Goal: Information Seeking & Learning: Learn about a topic

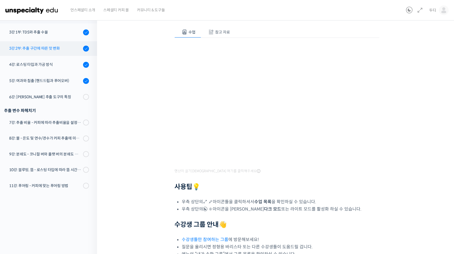
scroll to position [83, 0]
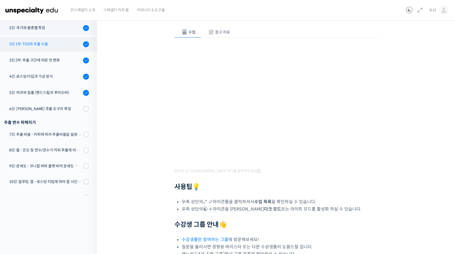
click at [29, 41] on link "3강 1부: TDS와 추출 수율" at bounding box center [47, 44] width 100 height 15
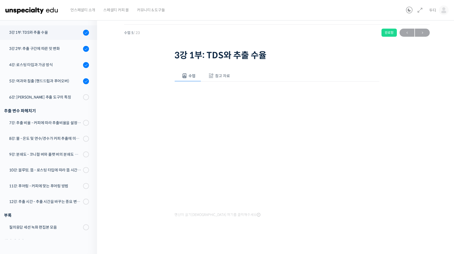
scroll to position [126, 0]
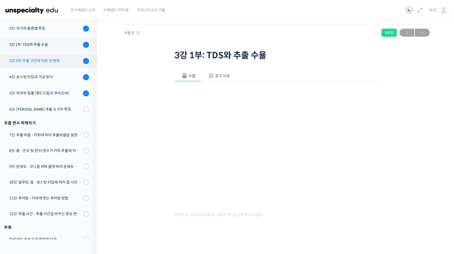
click at [34, 58] on div "3강 2부: 추출 구간에 따른 맛 변화" at bounding box center [45, 61] width 72 height 6
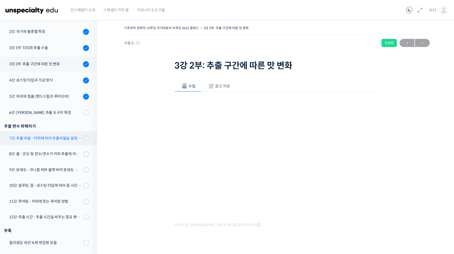
scroll to position [115, 0]
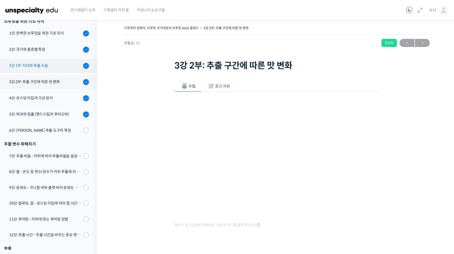
click at [37, 65] on div "3강 1부: TDS와 추출 수율" at bounding box center [45, 66] width 72 height 6
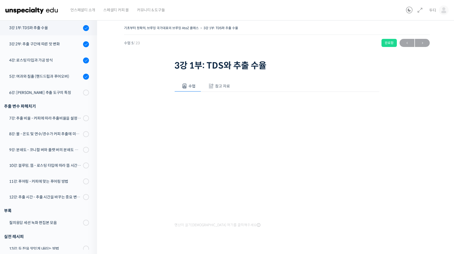
click at [374, 230] on iframe at bounding box center [227, 127] width 454 height 254
click at [375, 232] on iframe at bounding box center [227, 127] width 454 height 254
click at [35, 44] on div "3강 2부: 추출 구간에 따른 맛 변화" at bounding box center [45, 44] width 72 height 6
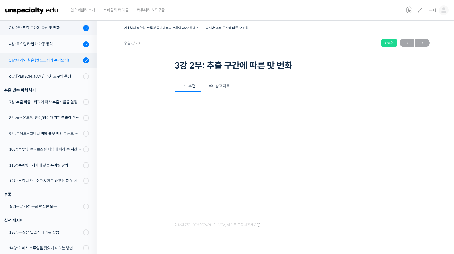
click at [22, 65] on link "5강: 여과와 침출 (핸드드립과 푸어오버)" at bounding box center [47, 60] width 100 height 15
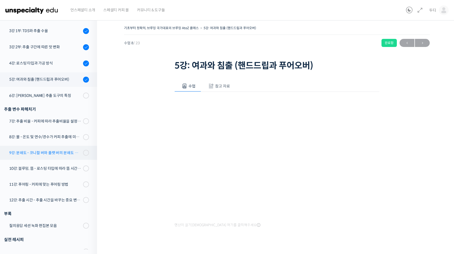
scroll to position [143, 0]
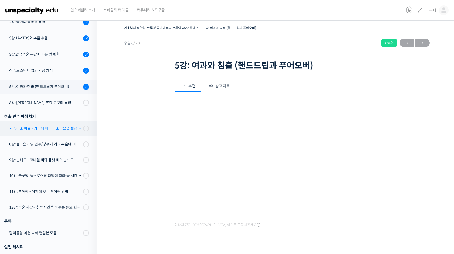
click at [48, 126] on div "7강: 추출 비율 - 커피에 따라 추출비율을 설정하는 방법" at bounding box center [45, 128] width 72 height 6
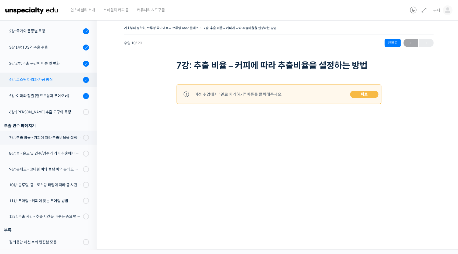
scroll to position [99, 0]
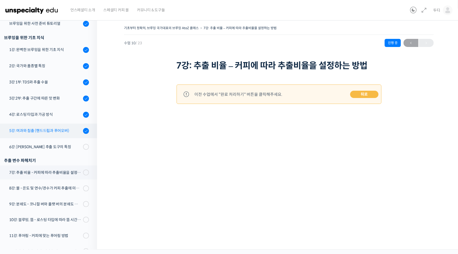
click at [54, 130] on div "5강: 여과와 침출 (핸드드립과 푸어오버)" at bounding box center [45, 131] width 72 height 6
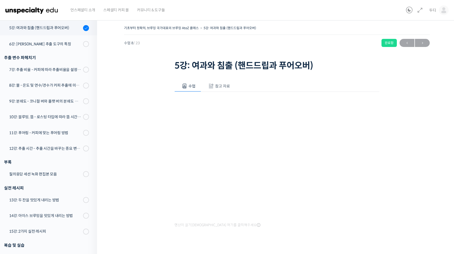
click at [376, 230] on iframe at bounding box center [227, 127] width 454 height 254
